Goal: Navigation & Orientation: Find specific page/section

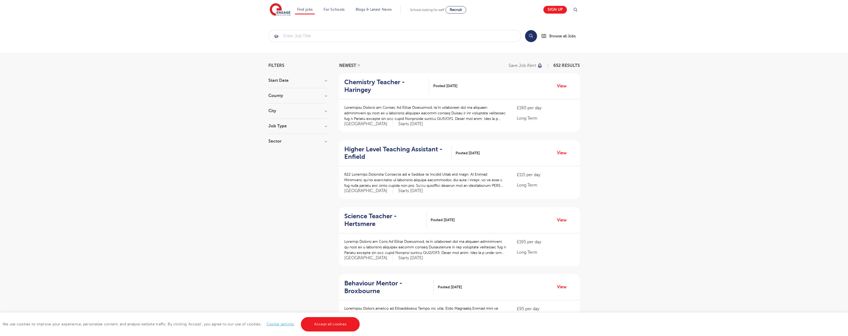
click at [330, 324] on link "Accept all cookies" at bounding box center [330, 324] width 59 height 14
